Goal: Contribute content

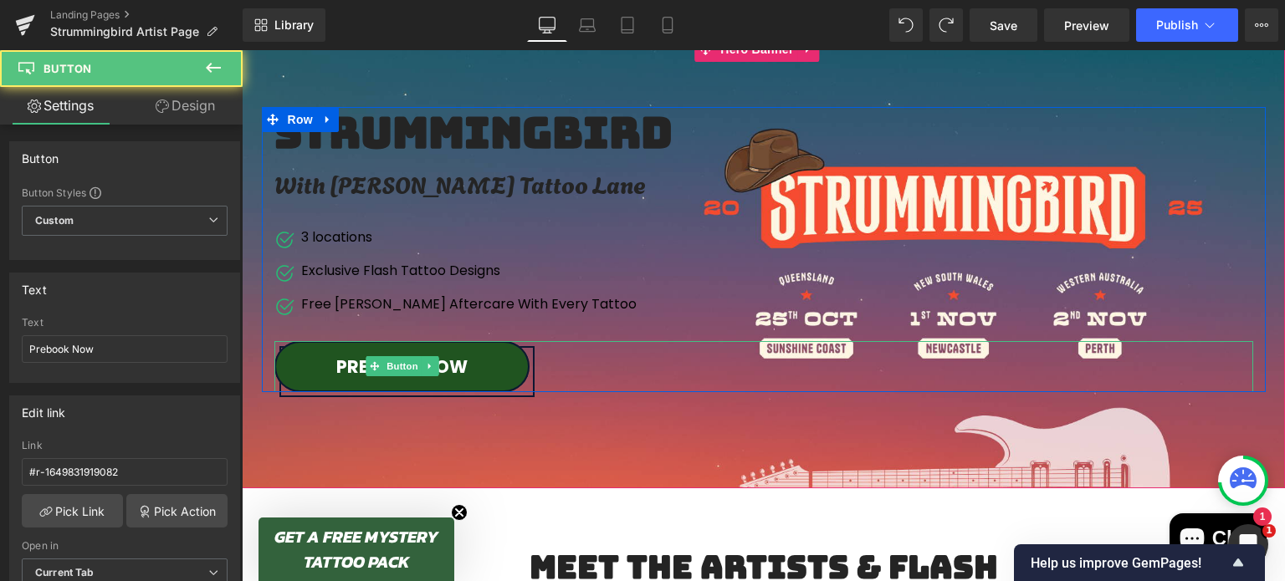
scroll to position [156, 0]
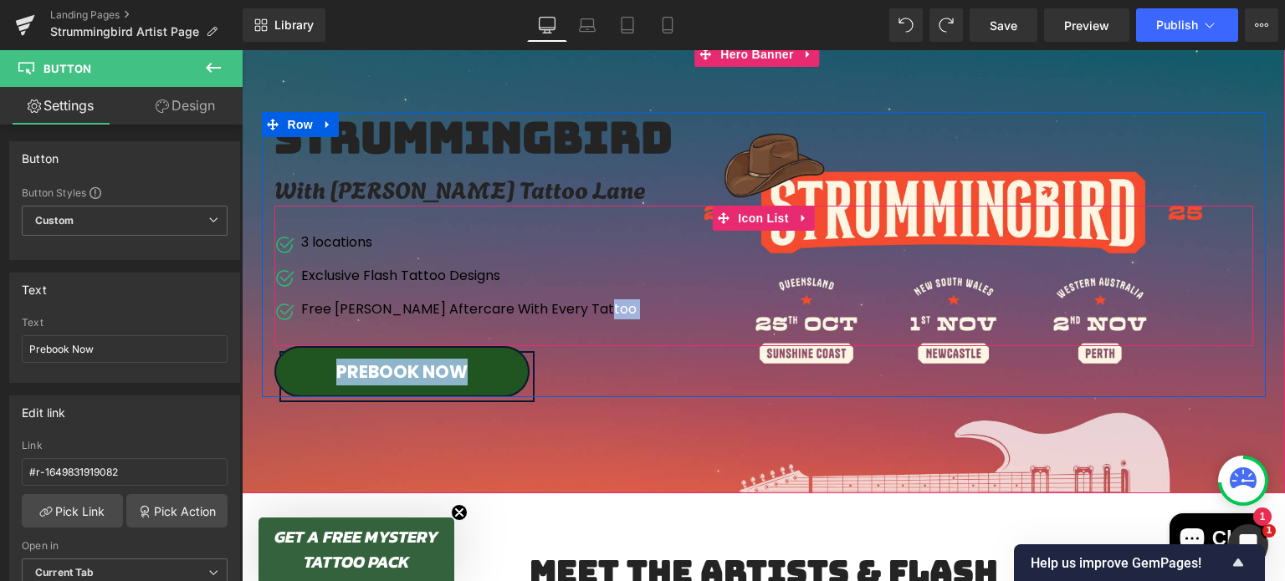
drag, startPoint x: 1034, startPoint y: 345, endPoint x: 1032, endPoint y: 312, distance: 33.5
click at [1032, 312] on div "Strummingbird Heading With [PERSON_NAME] Tattoo Lane Text Block Image 3 locatio…" at bounding box center [764, 254] width 1004 height 285
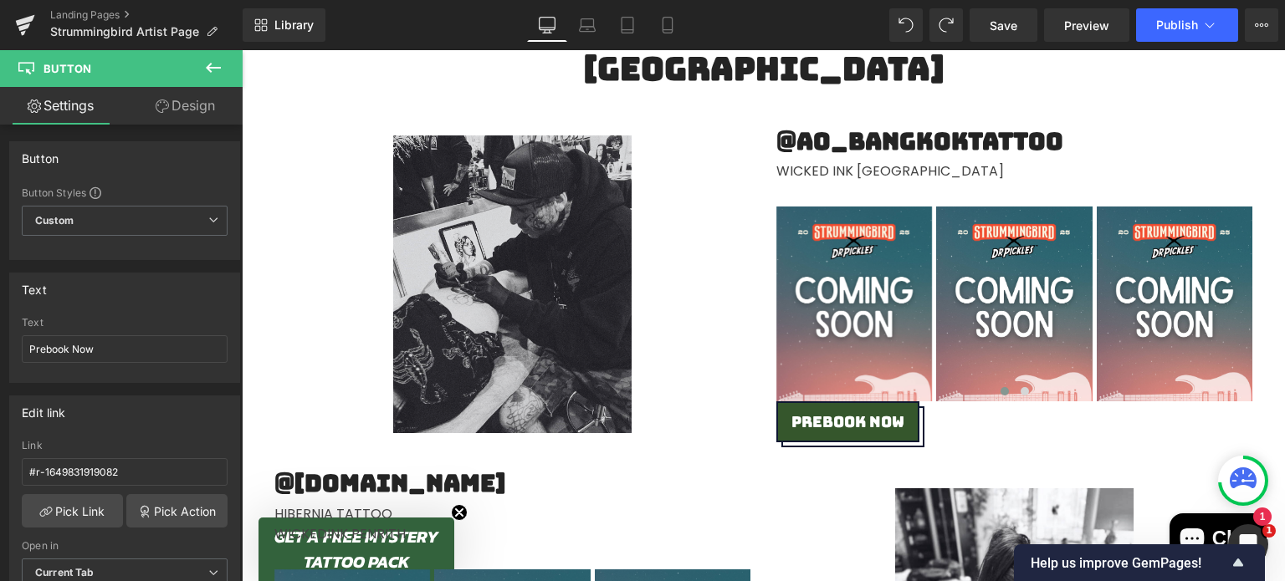
scroll to position [2318, 0]
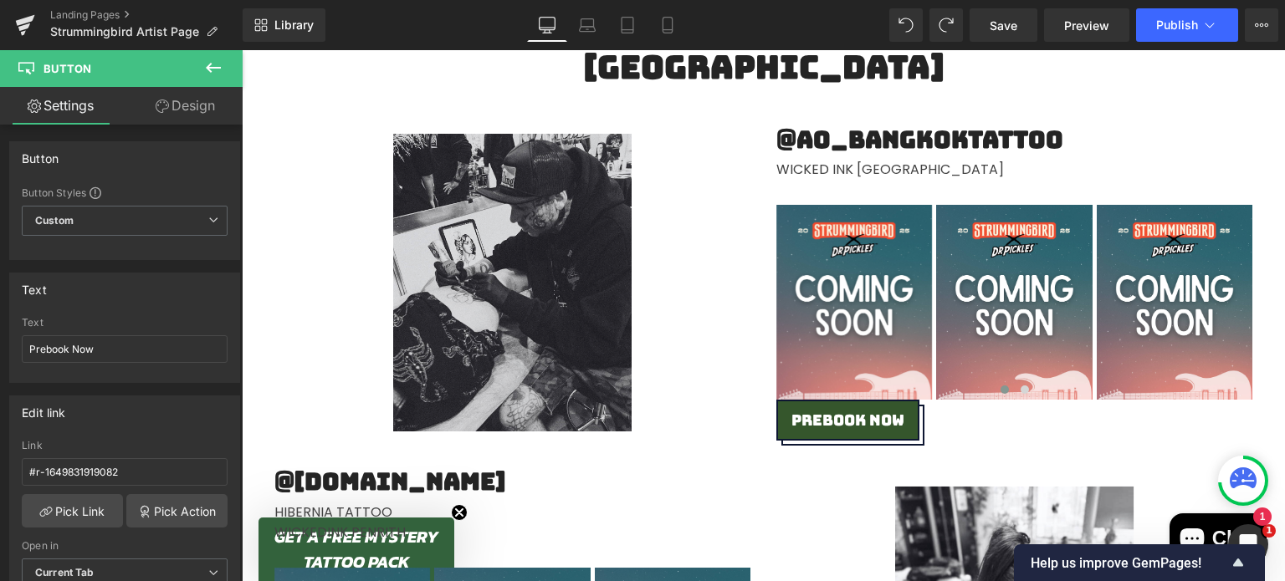
click at [519, 192] on img at bounding box center [512, 283] width 238 height 298
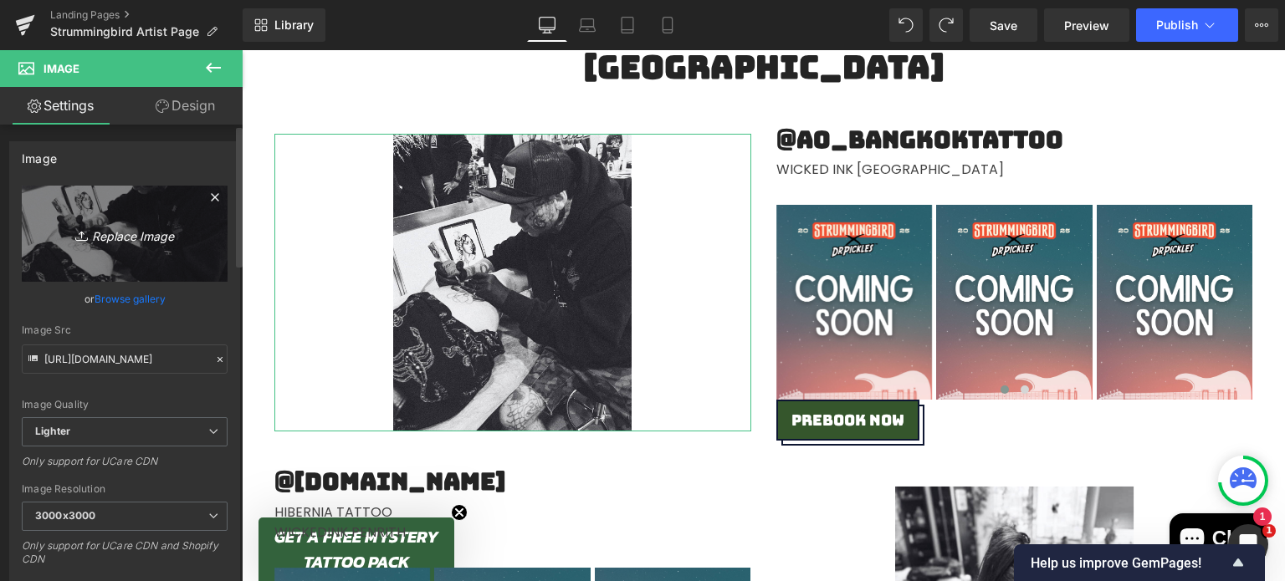
click at [154, 249] on link "Replace Image" at bounding box center [125, 234] width 206 height 96
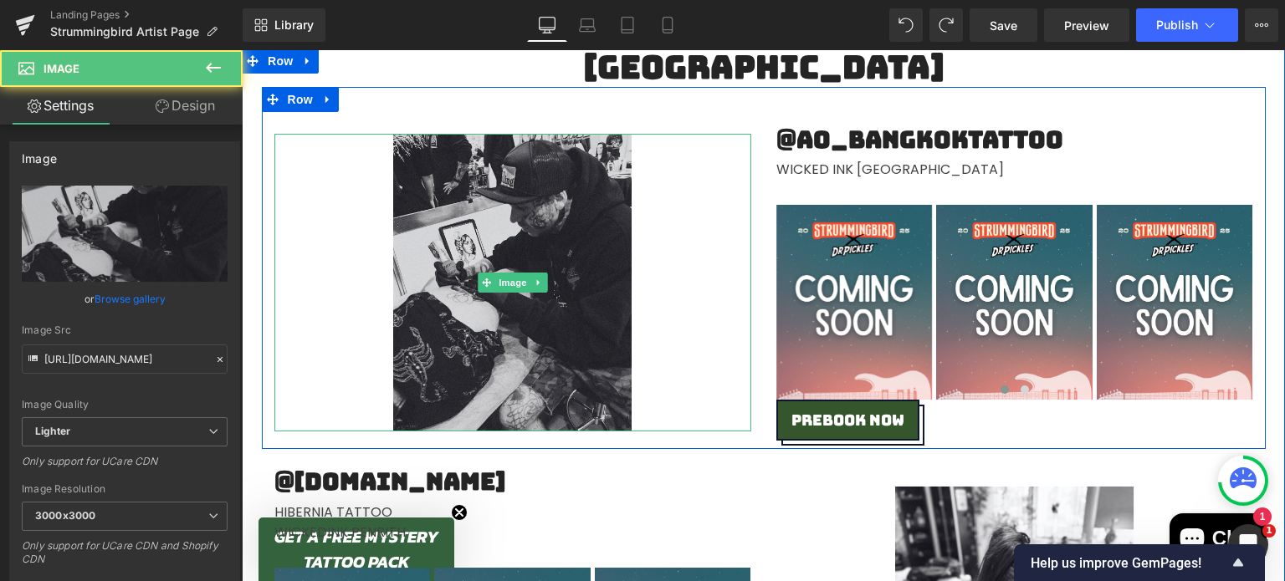
click at [485, 211] on img at bounding box center [512, 283] width 238 height 298
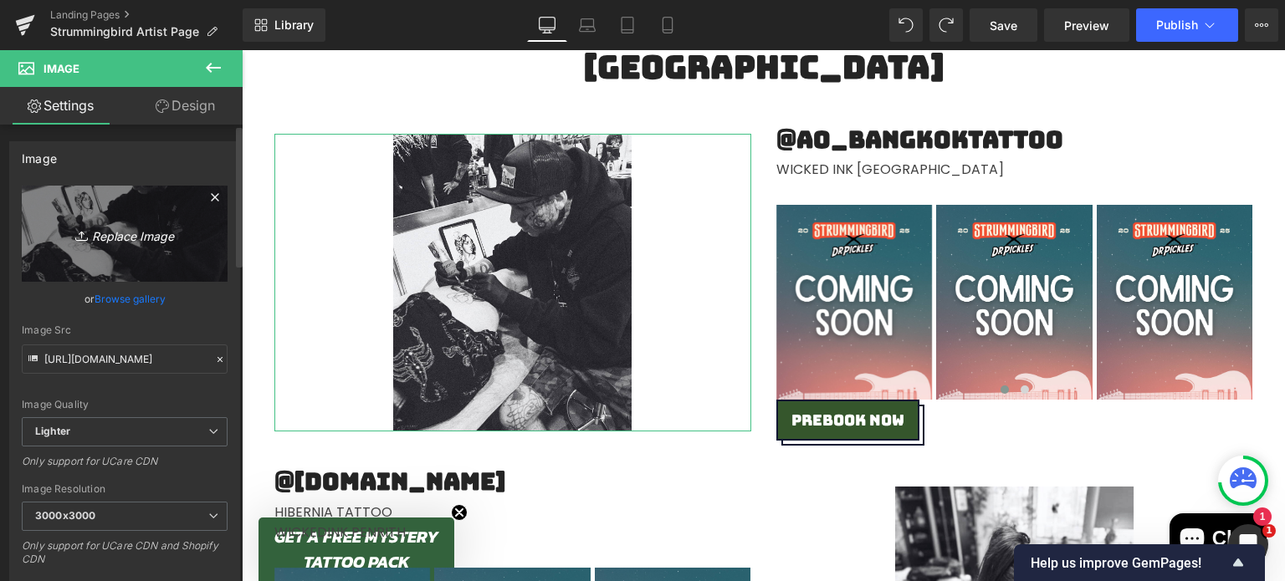
click at [101, 235] on icon "Replace Image" at bounding box center [125, 233] width 134 height 21
type input "C:\fakepath\Strummingbird Announcement.png"
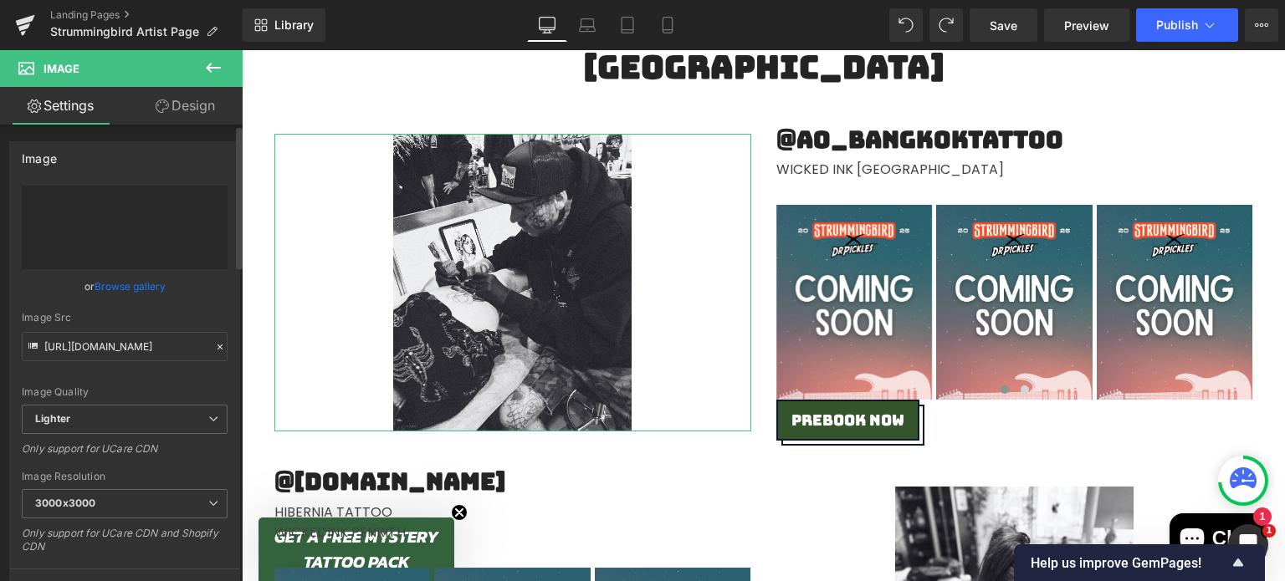
type input "[URL][DOMAIN_NAME]"
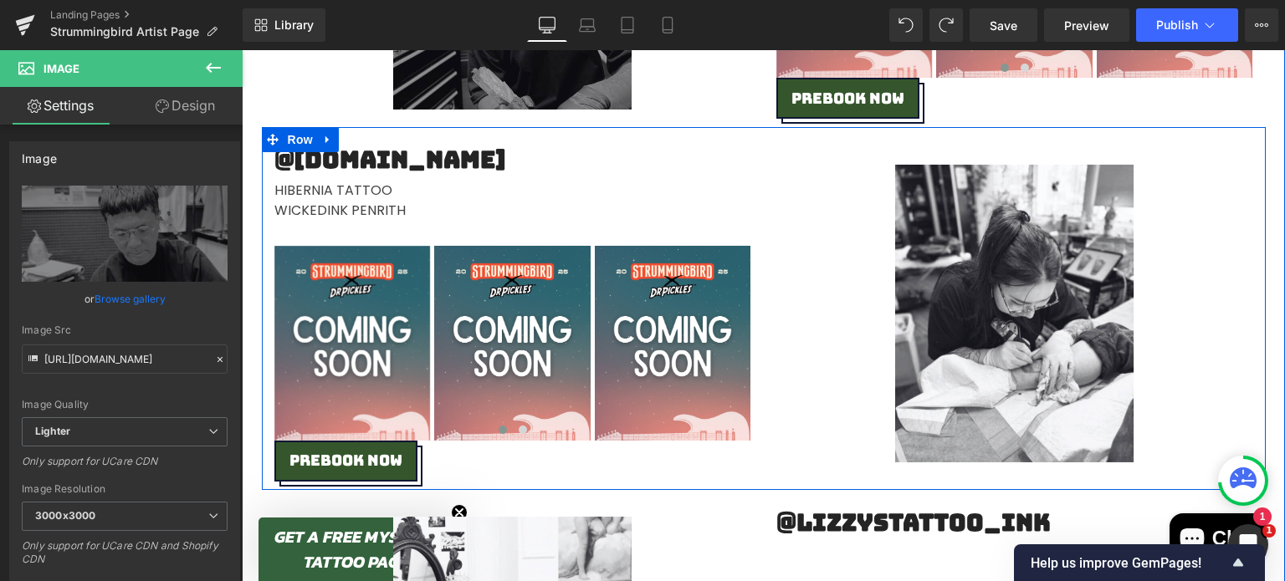
scroll to position [2857, 0]
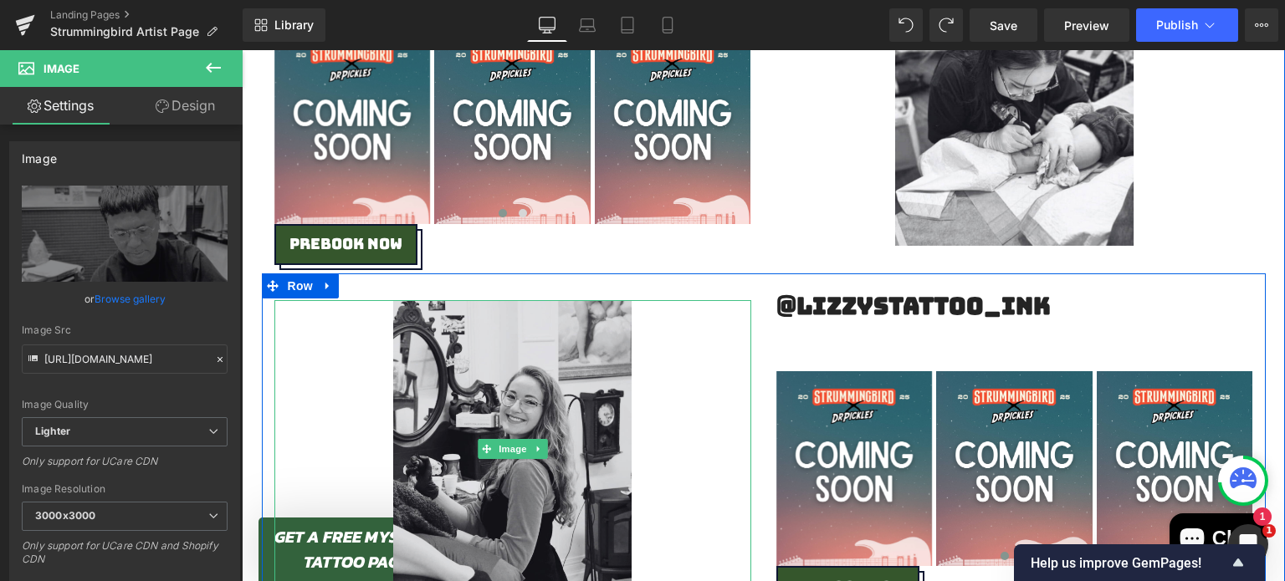
click at [453, 412] on img at bounding box center [512, 449] width 238 height 298
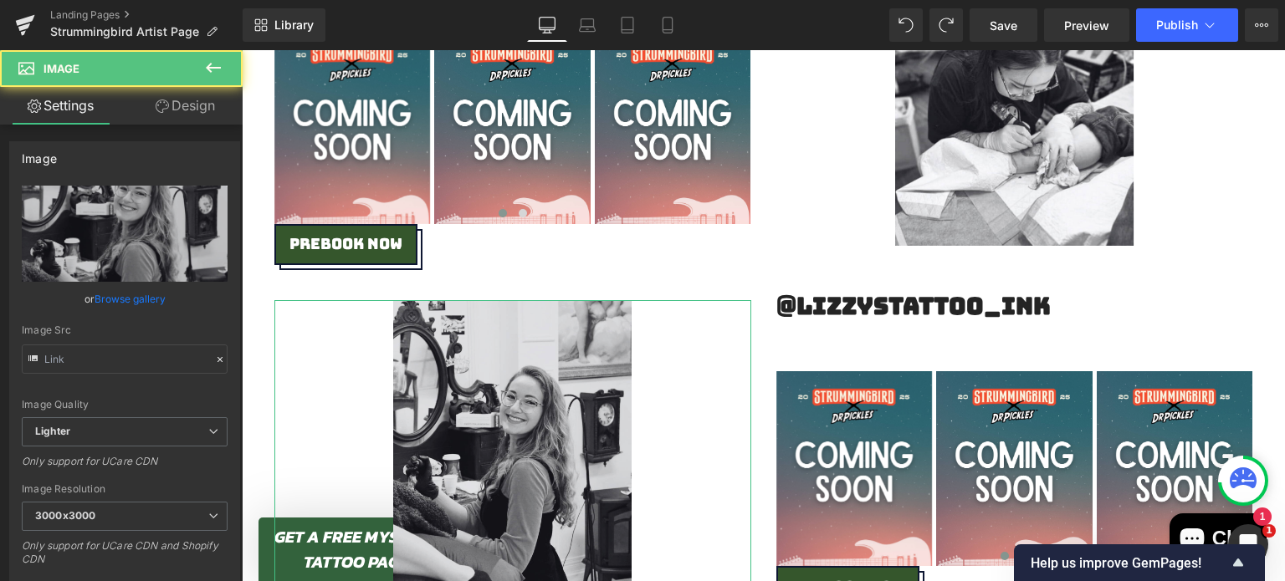
type input "[URL][DOMAIN_NAME]"
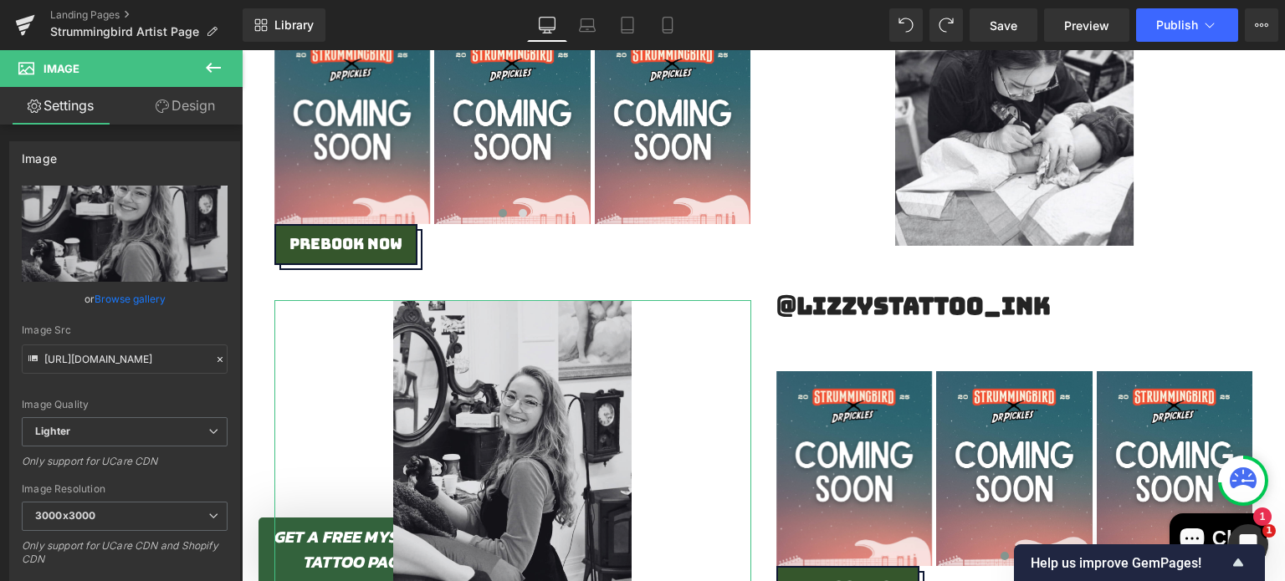
click at [0, 0] on icon "Replace Image" at bounding box center [0, 0] width 0 height 0
type input "C:\fakepath\00873B59-BCFD-4543-93F4-72820F6B63A7.jpg"
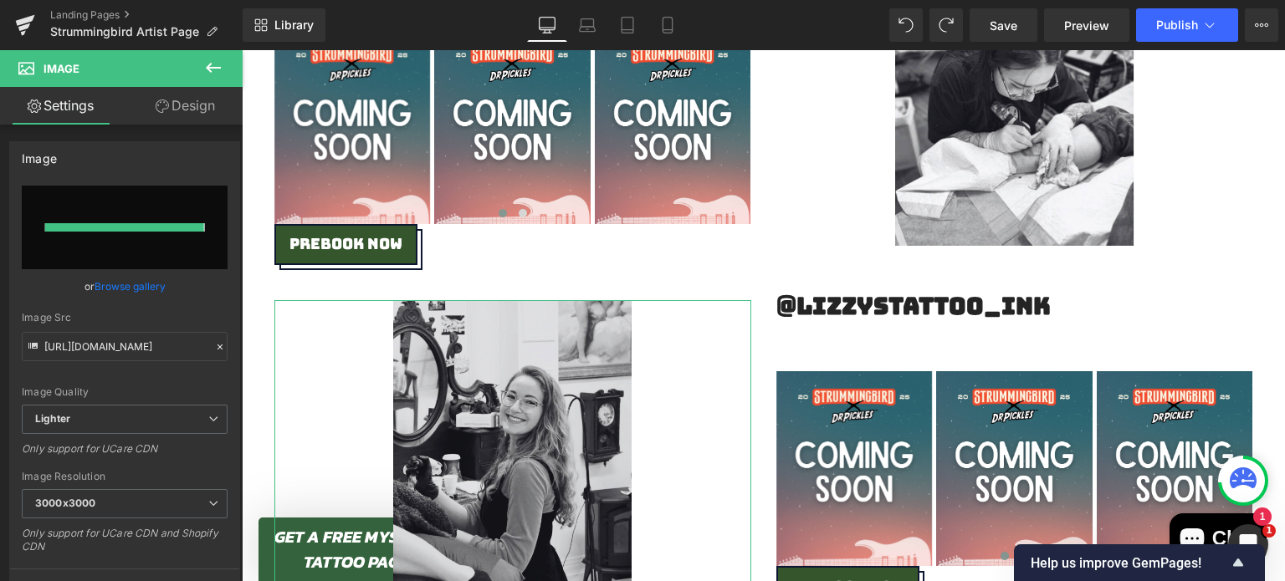
type input "[URL][DOMAIN_NAME]"
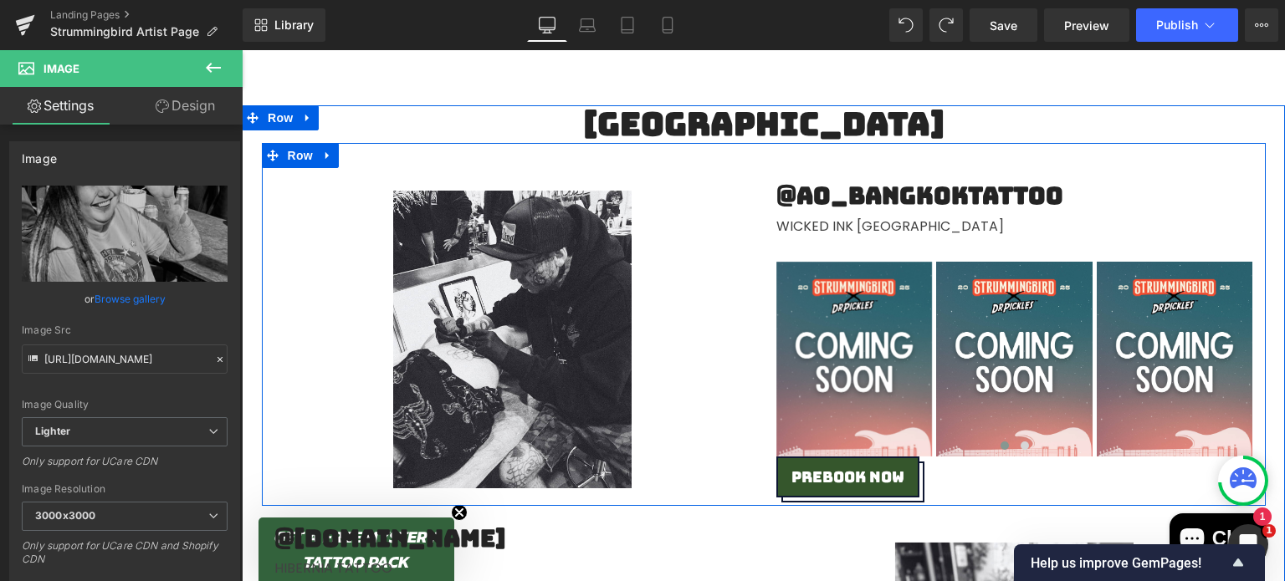
scroll to position [3757, 0]
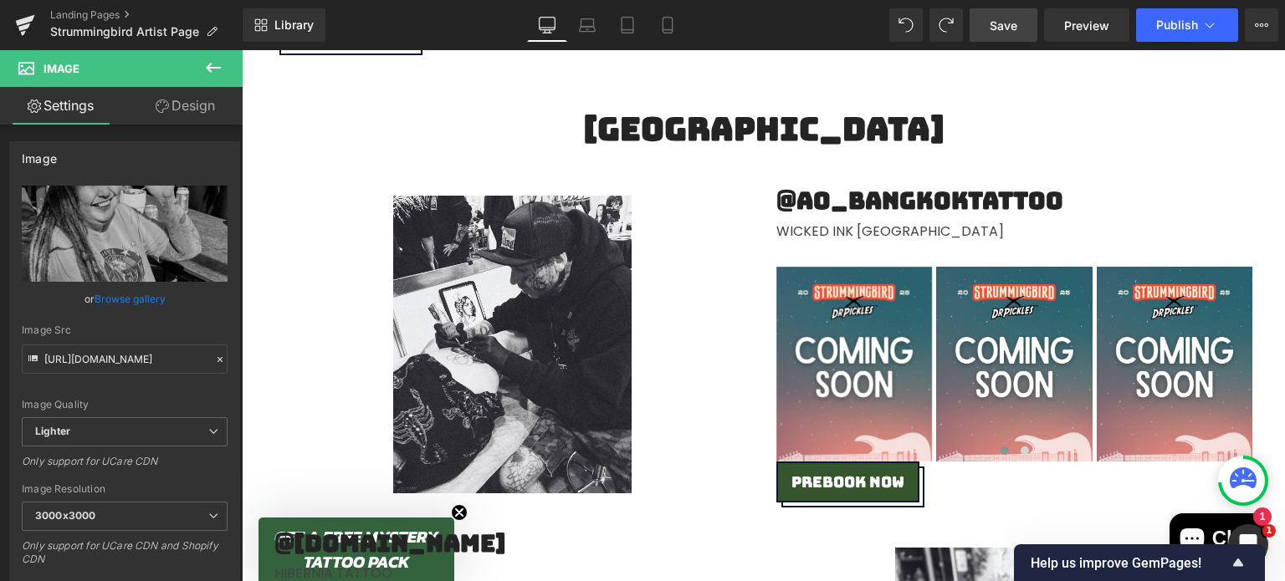
click at [1017, 27] on span "Save" at bounding box center [1003, 26] width 28 height 18
